Goal: Transaction & Acquisition: Book appointment/travel/reservation

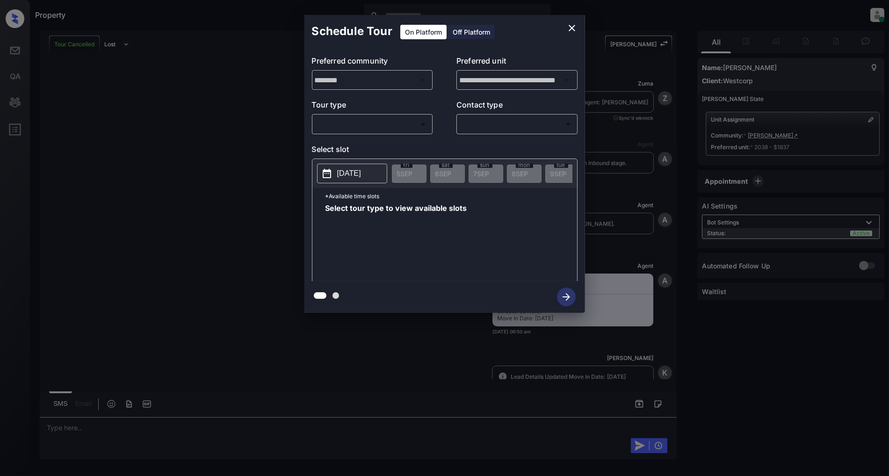
scroll to position [5346, 0]
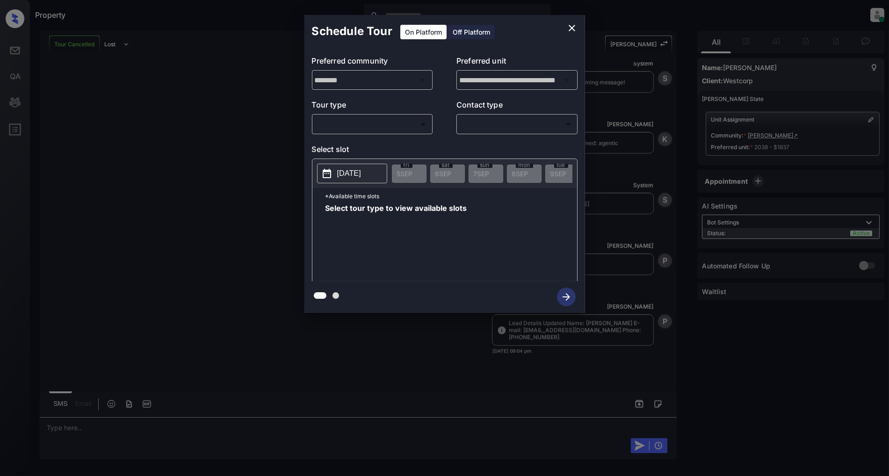
click at [387, 124] on body "Property Patrick Deasis Online Set yourself offline Set yourself on break Profi…" at bounding box center [444, 238] width 889 height 476
click at [342, 147] on li "In Person" at bounding box center [372, 145] width 115 height 17
type input "********"
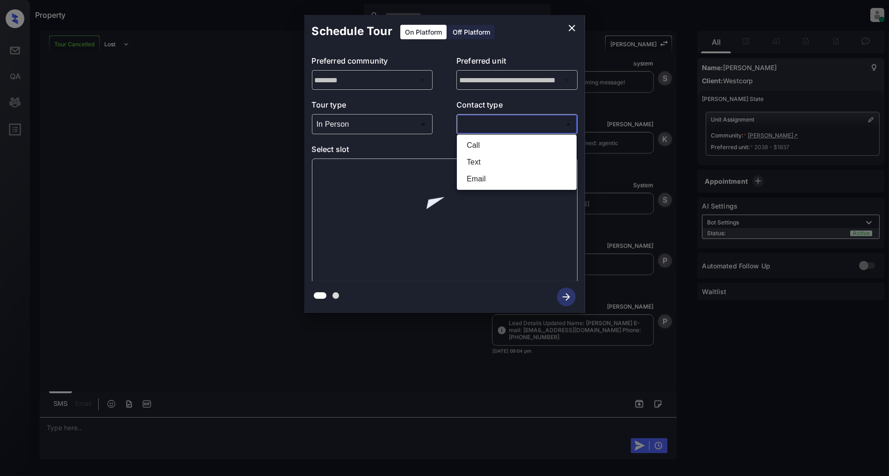
click at [525, 123] on body "Property Patrick Deasis Online Set yourself offline Set yourself on break Profi…" at bounding box center [444, 238] width 889 height 476
click at [488, 162] on li "Text" at bounding box center [516, 162] width 115 height 17
type input "****"
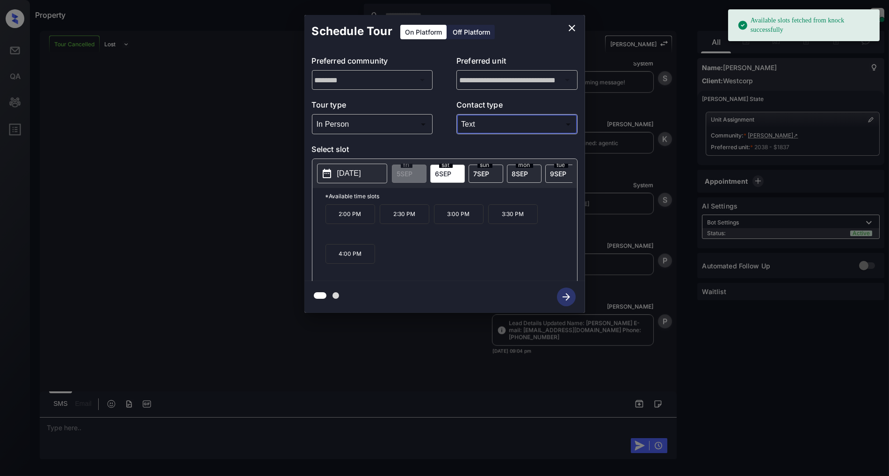
click at [449, 173] on span "6 SEP" at bounding box center [443, 174] width 16 height 8
click at [338, 224] on p "2:00 PM" at bounding box center [350, 214] width 50 height 20
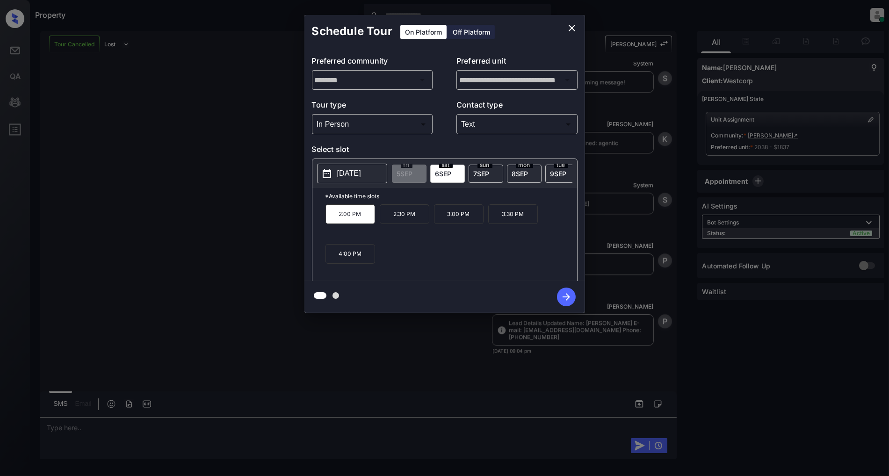
click at [568, 296] on icon "button" at bounding box center [566, 296] width 7 height 7
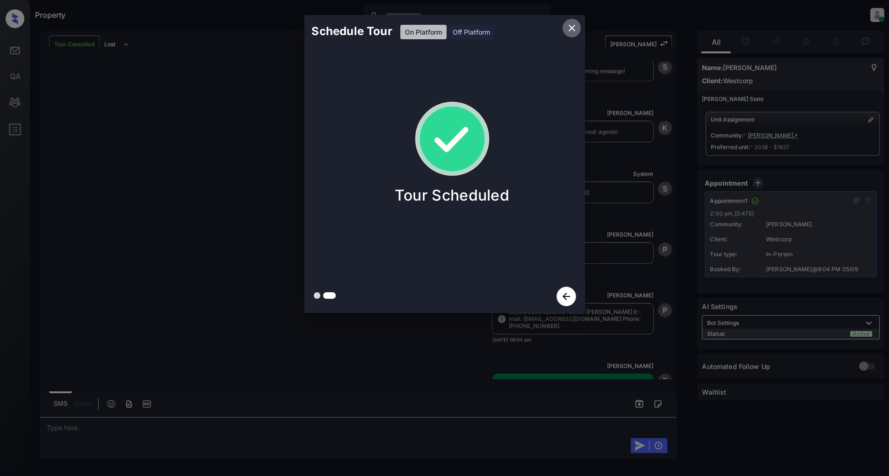
click at [573, 29] on icon "close" at bounding box center [572, 28] width 7 height 7
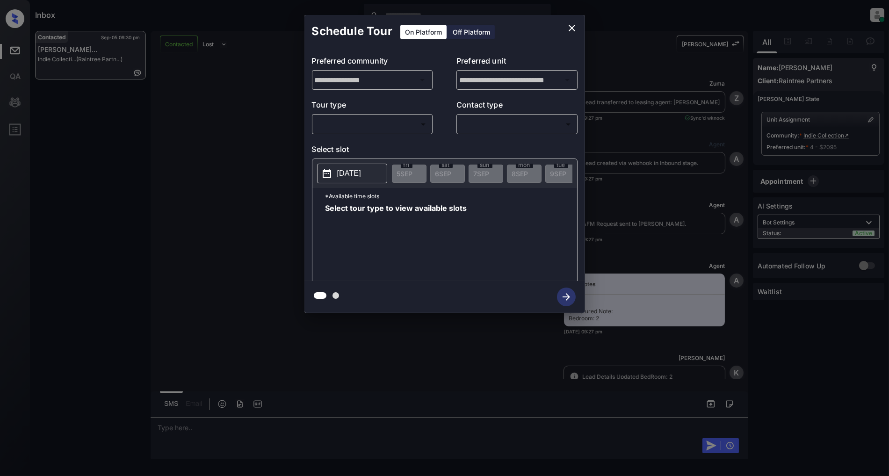
scroll to position [1110, 0]
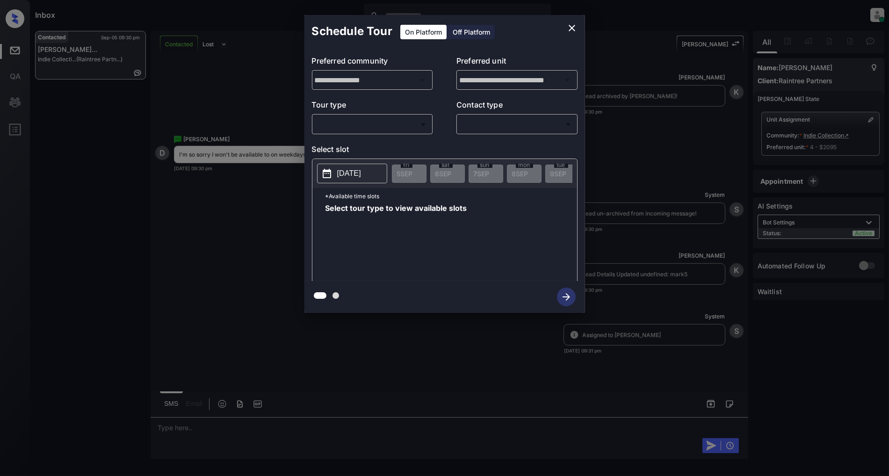
click at [403, 136] on div "**********" at bounding box center [444, 164] width 281 height 233
click at [398, 128] on body "Inbox Patrick Deasis Online Set yourself offline Set yourself on break Profile …" at bounding box center [444, 238] width 889 height 476
click at [397, 144] on li "In Person" at bounding box center [372, 145] width 115 height 17
type input "********"
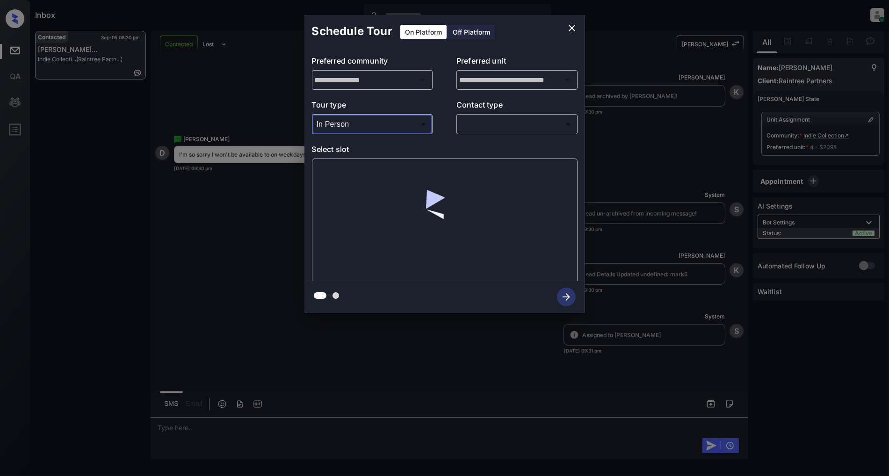
click at [506, 125] on body "Inbox Patrick Deasis Online Set yourself offline Set yourself on break Profile …" at bounding box center [444, 238] width 889 height 476
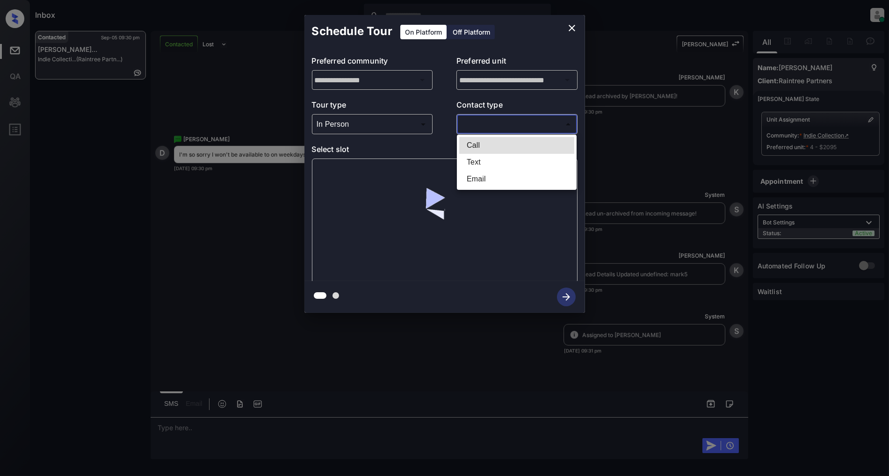
click at [492, 156] on li "Text" at bounding box center [516, 162] width 115 height 17
type input "****"
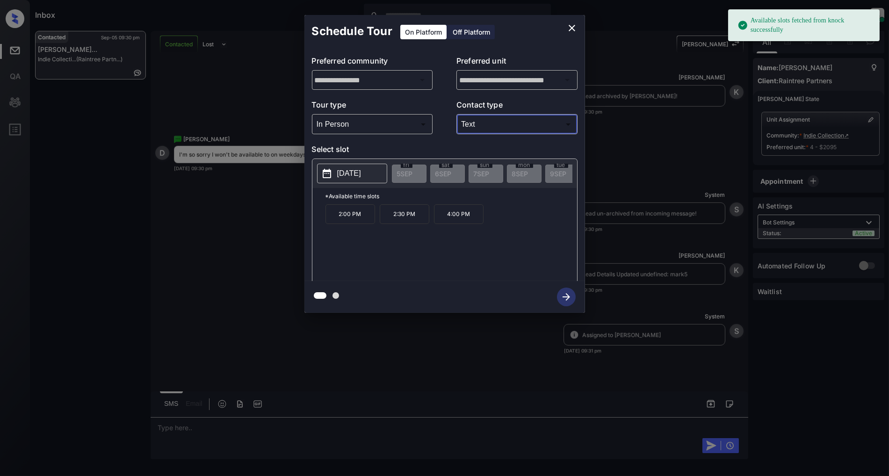
click at [357, 175] on p "[DATE]" at bounding box center [349, 173] width 24 height 11
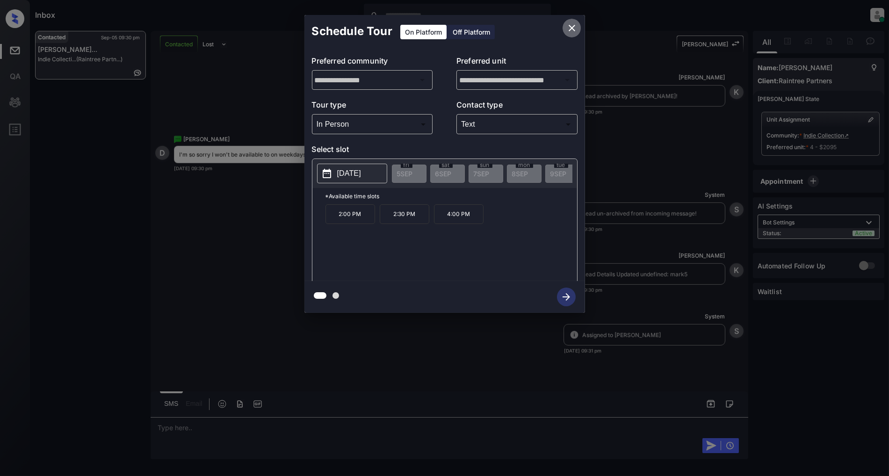
click at [578, 24] on button "close" at bounding box center [572, 28] width 19 height 19
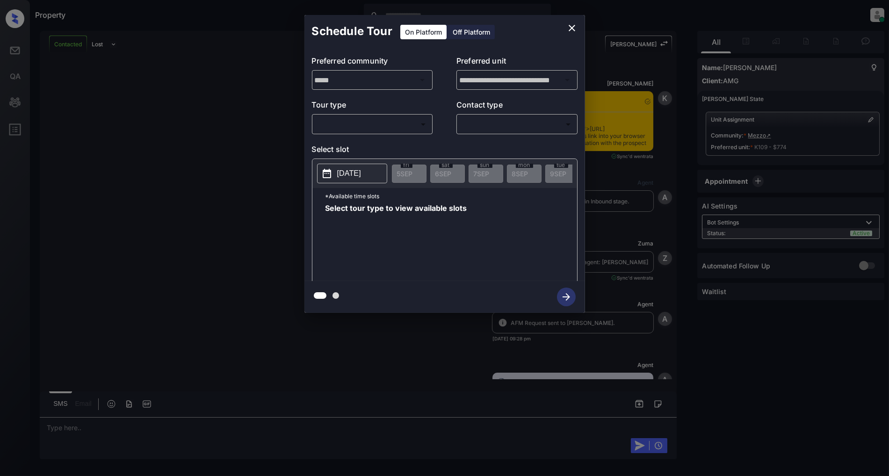
scroll to position [774, 0]
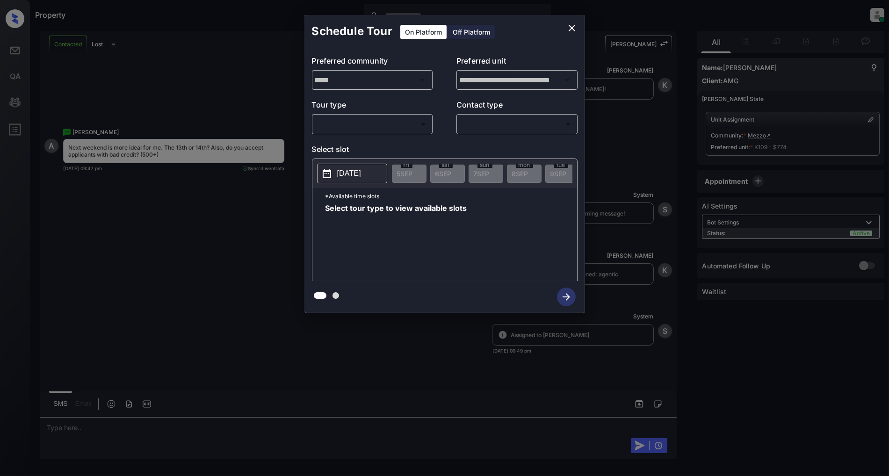
click at [391, 127] on body "Property Patrick Deasis Online Set yourself offline Set yourself on break Profi…" at bounding box center [444, 238] width 889 height 476
click at [356, 144] on li "In Person" at bounding box center [372, 145] width 115 height 17
type input "********"
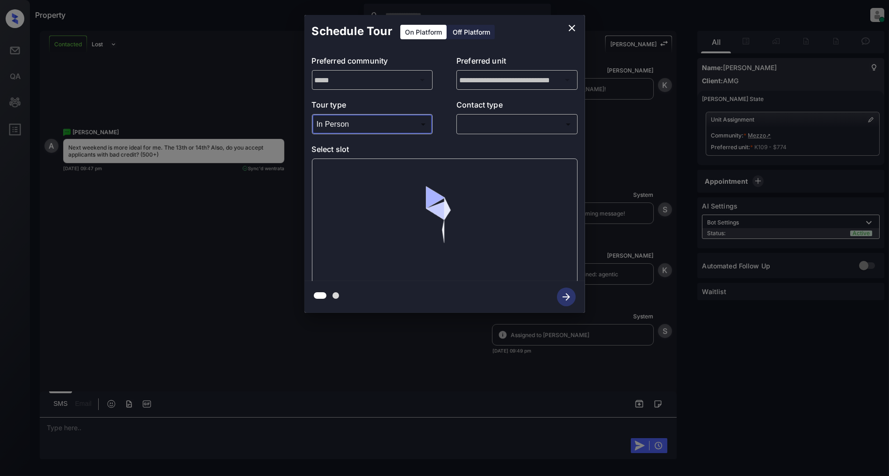
click at [511, 130] on body "Property Patrick Deasis Online Set yourself offline Set yourself on break Profi…" at bounding box center [444, 238] width 889 height 476
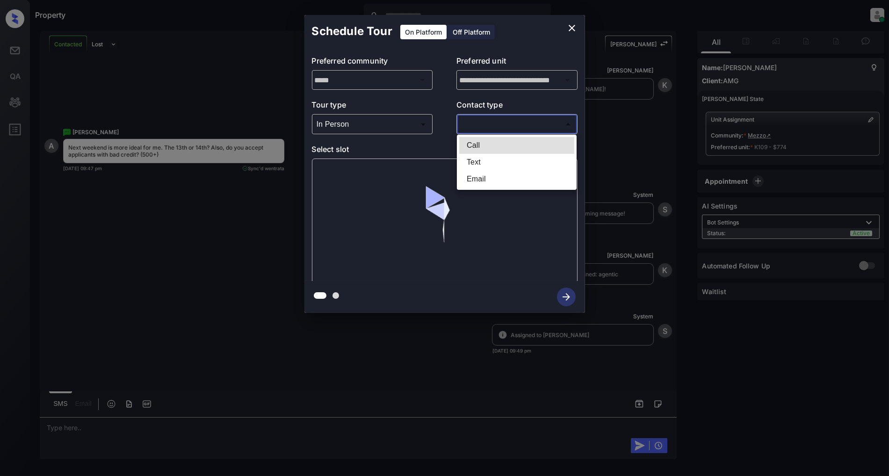
click at [503, 162] on li "Text" at bounding box center [516, 162] width 115 height 17
type input "****"
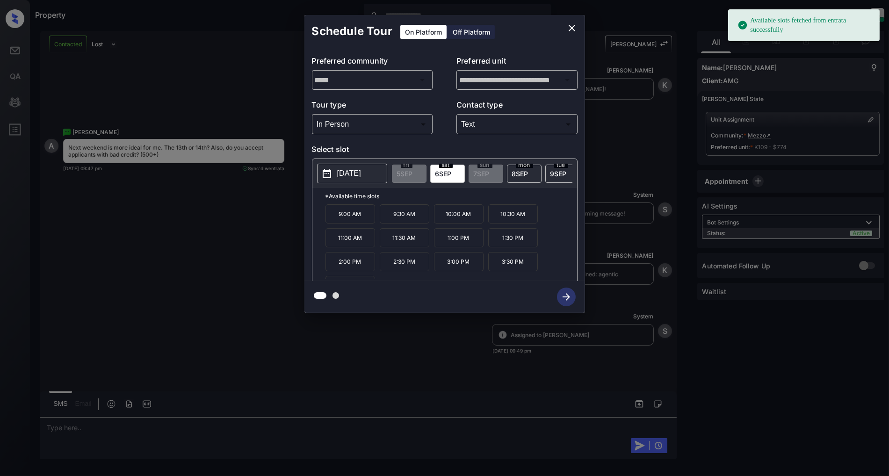
click at [361, 177] on p "[DATE]" at bounding box center [349, 173] width 24 height 11
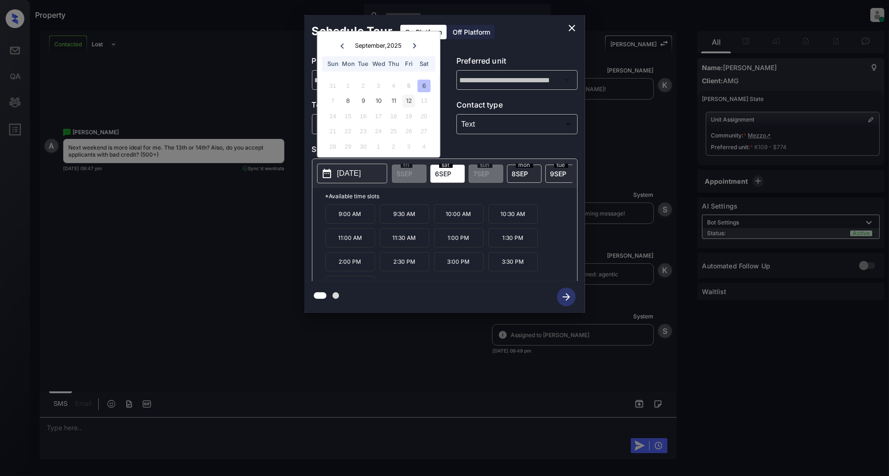
click at [406, 100] on div "12" at bounding box center [409, 101] width 13 height 13
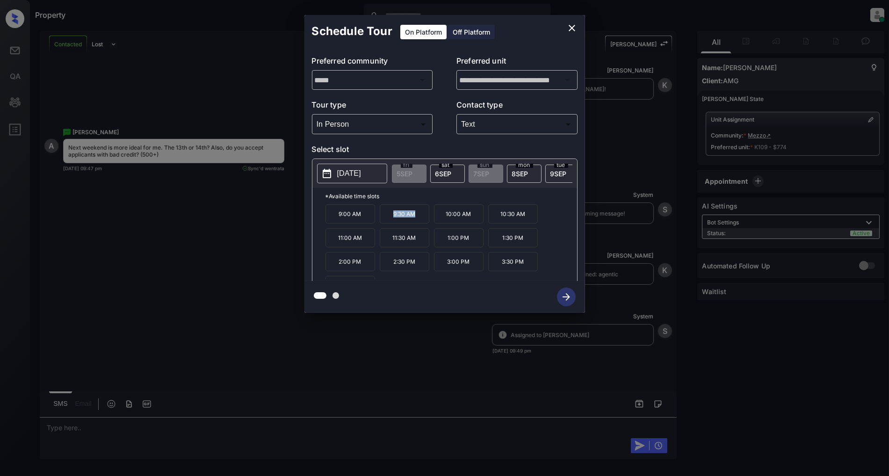
drag, startPoint x: 427, startPoint y: 221, endPoint x: 377, endPoint y: 223, distance: 49.6
click at [377, 223] on div "9:00 AM 9:30 AM 10:00 AM 10:30 AM 11:00 AM 11:30 AM 1:00 PM 1:30 PM 2:00 PM 2:3…" at bounding box center [451, 241] width 252 height 75
copy p "9:30 AM"
drag, startPoint x: 419, startPoint y: 244, endPoint x: 390, endPoint y: 247, distance: 29.6
click at [390, 247] on p "11:30 AM" at bounding box center [405, 237] width 50 height 19
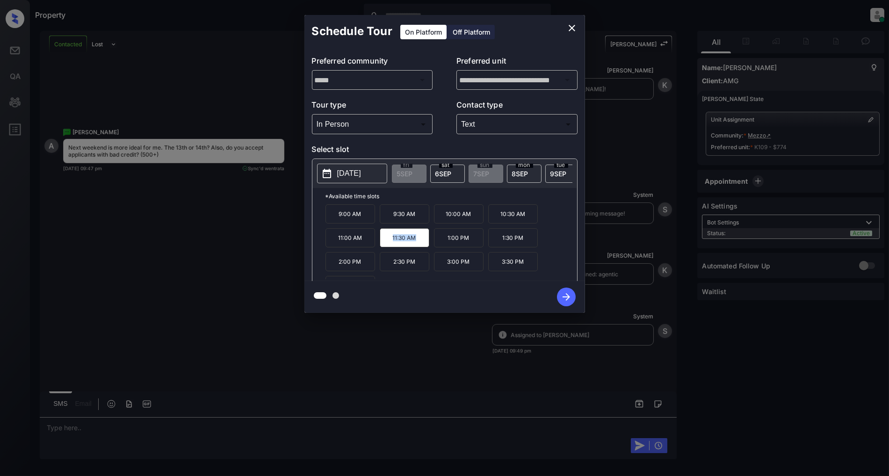
copy p "11:30 AM"
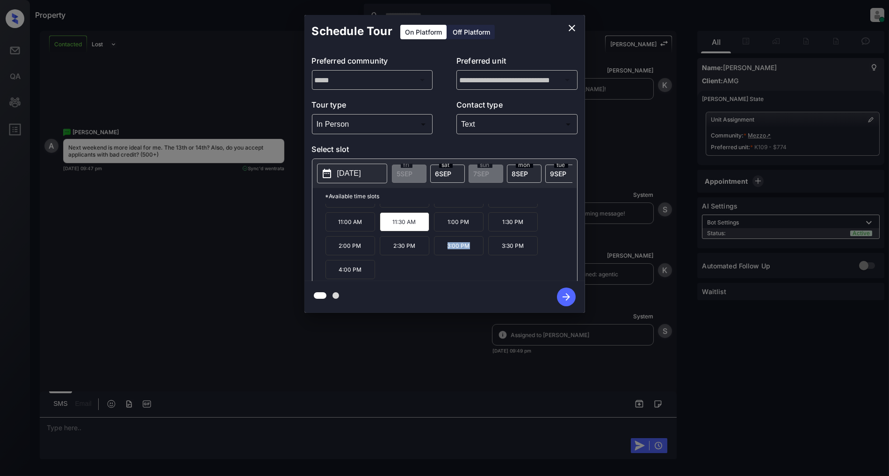
drag, startPoint x: 471, startPoint y: 252, endPoint x: 449, endPoint y: 254, distance: 22.6
click at [449, 254] on p "3:00 PM" at bounding box center [459, 245] width 50 height 19
copy p "3:00 PM"
click at [576, 29] on icon "close" at bounding box center [571, 27] width 11 height 11
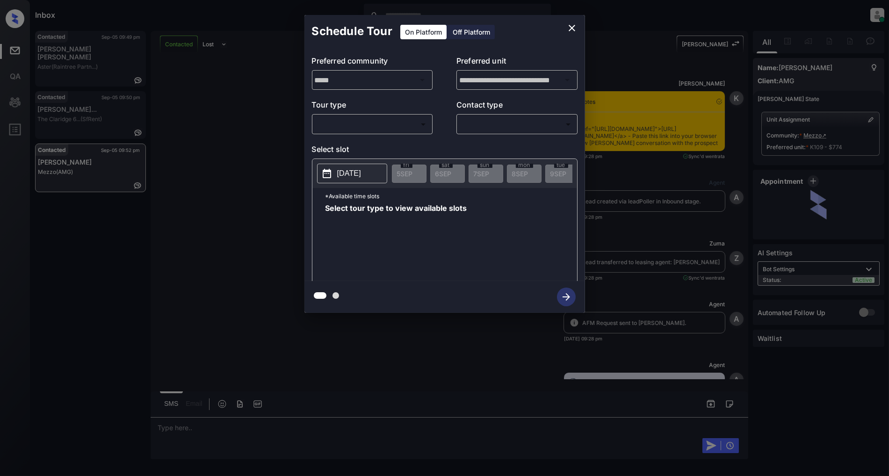
scroll to position [1198, 0]
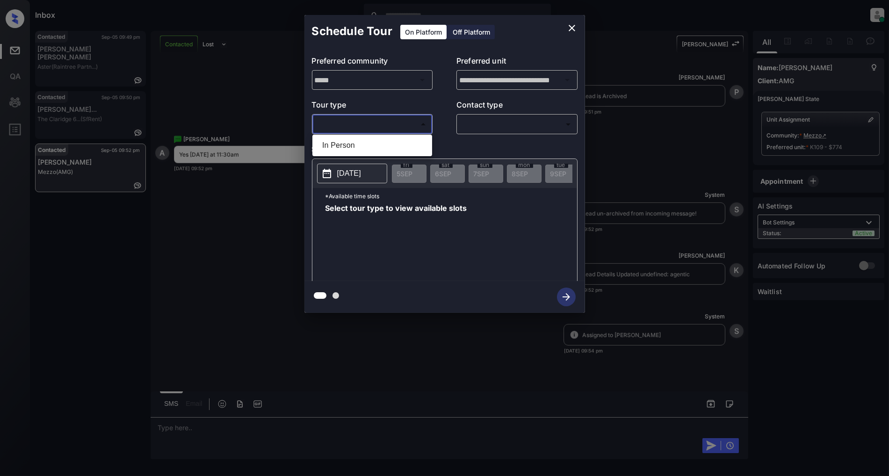
click at [390, 127] on body "Inbox [PERSON_NAME] Online Set yourself offline Set yourself on break Profile S…" at bounding box center [444, 238] width 889 height 476
click at [361, 149] on li "In Person" at bounding box center [372, 145] width 115 height 17
type input "********"
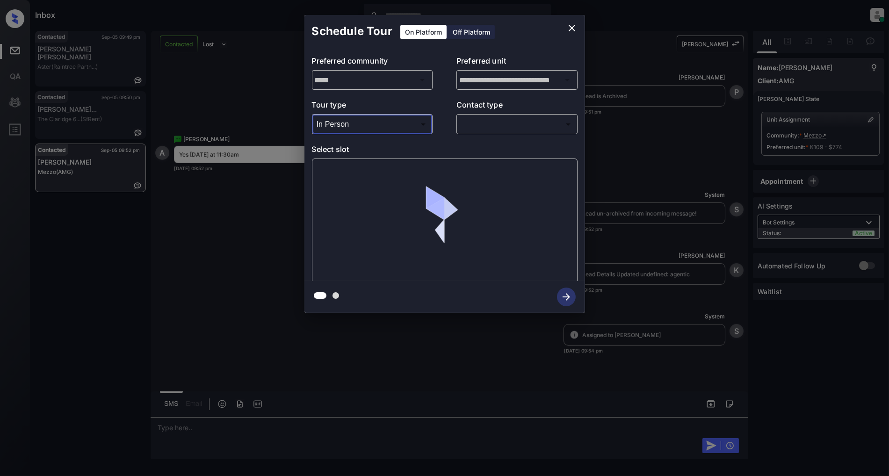
click at [504, 123] on body "Inbox [PERSON_NAME] Online Set yourself offline Set yourself on break Profile S…" at bounding box center [444, 238] width 889 height 476
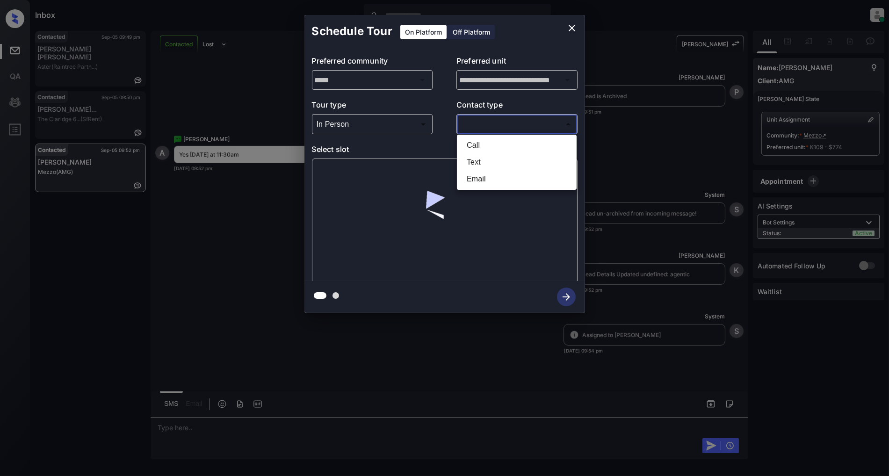
click at [501, 165] on li "Text" at bounding box center [516, 162] width 115 height 17
type input "****"
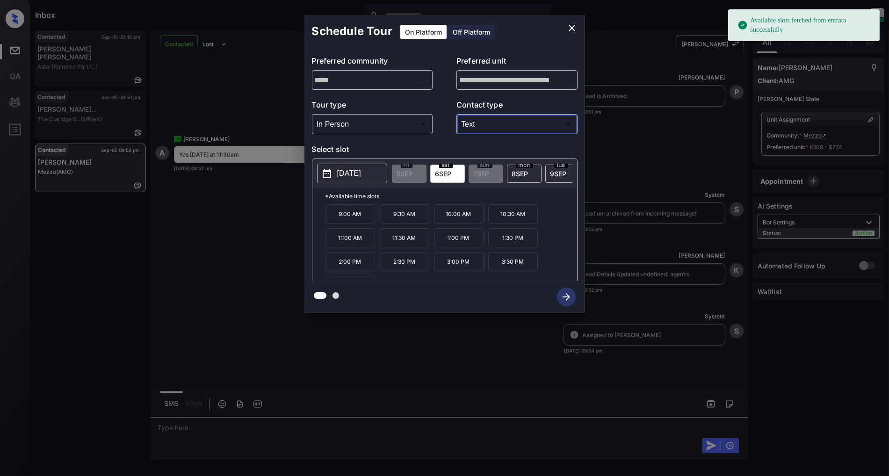
click at [342, 176] on p "[DATE]" at bounding box center [349, 173] width 24 height 11
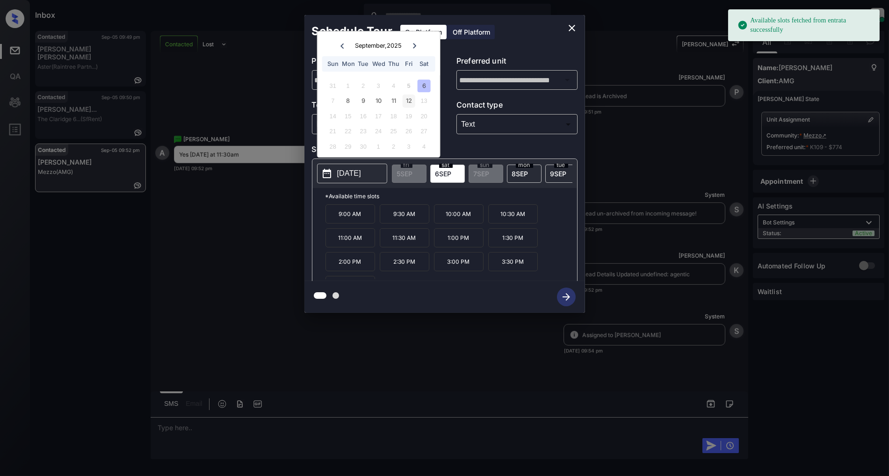
click at [412, 103] on div "12" at bounding box center [409, 101] width 13 height 13
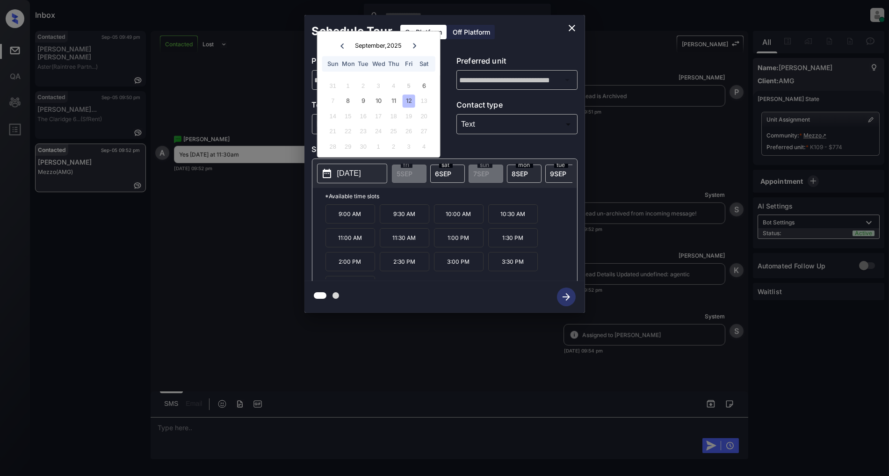
click at [401, 246] on p "11:30 AM" at bounding box center [405, 237] width 50 height 19
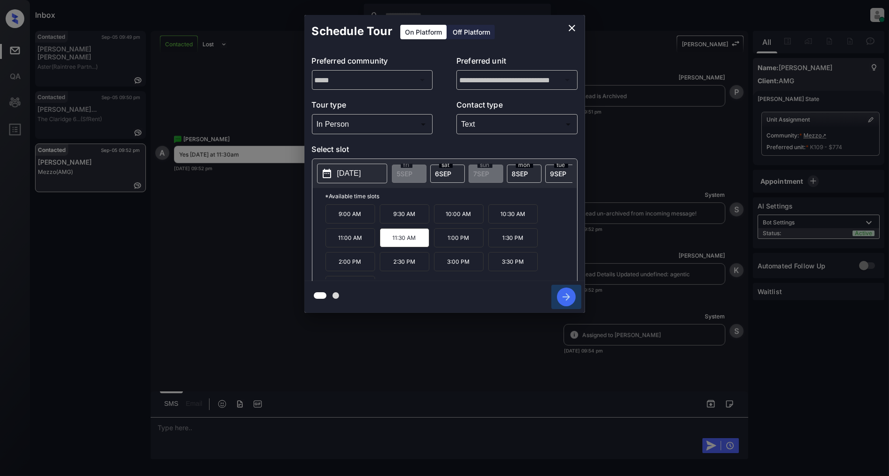
click at [571, 299] on icon "button" at bounding box center [566, 297] width 19 height 19
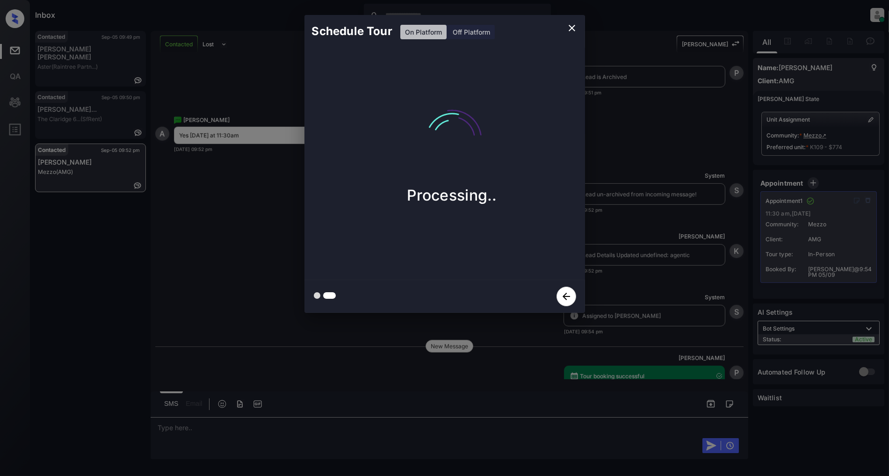
click at [574, 29] on icon "close" at bounding box center [571, 27] width 11 height 11
